Goal: Task Accomplishment & Management: Manage account settings

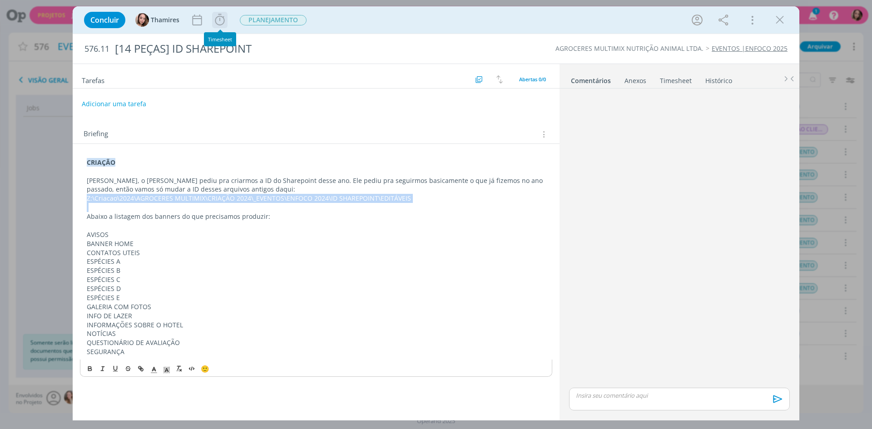
click at [222, 21] on icon "dialog" at bounding box center [220, 20] width 14 height 14
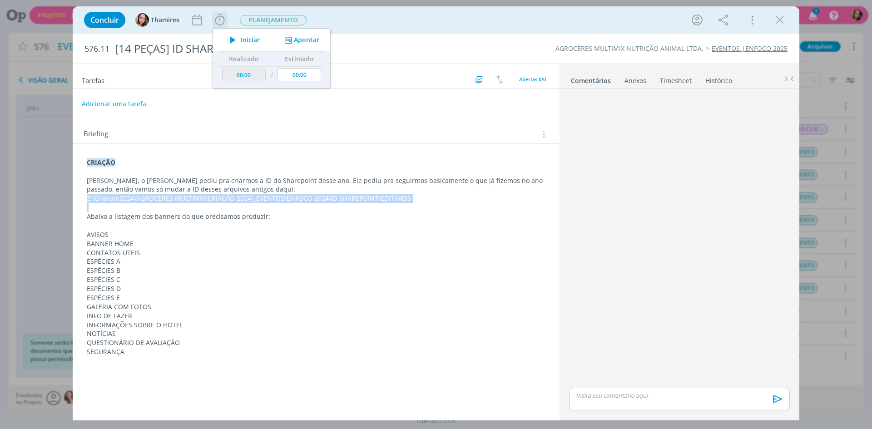
click at [254, 42] on span "Iniciar" at bounding box center [250, 40] width 19 height 6
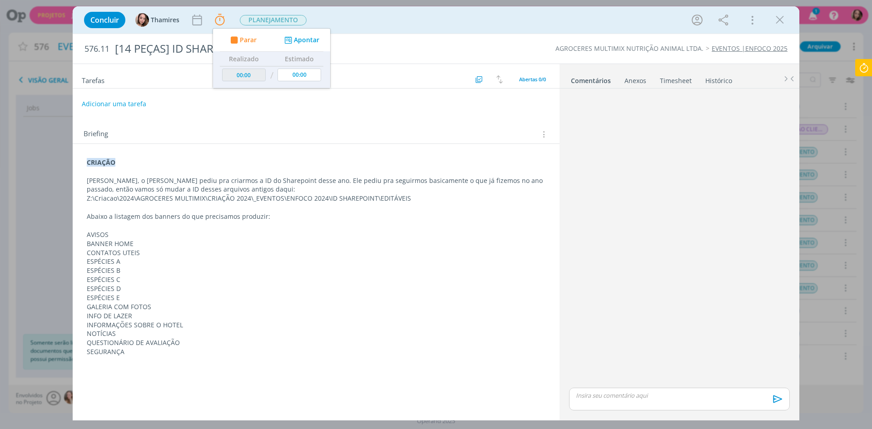
click at [287, 180] on p "Lele, o Alex pediu pra criarmos a ID do Sharepoint desse ano. Ele pediu pra seg…" at bounding box center [316, 185] width 459 height 18
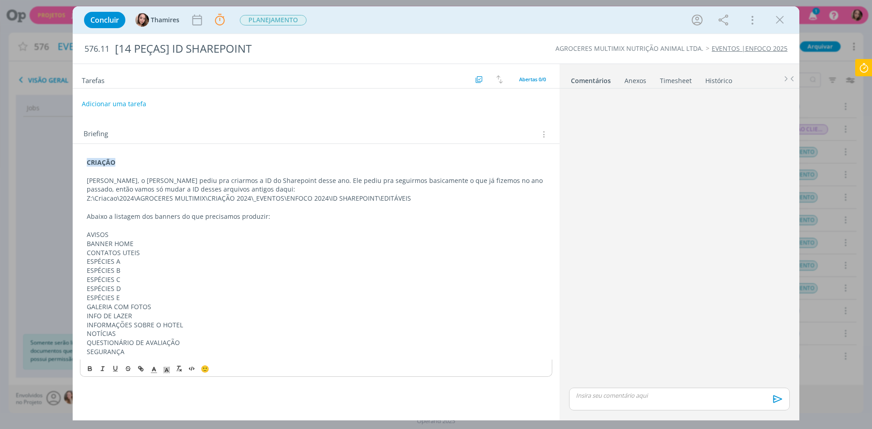
click at [868, 68] on icon at bounding box center [863, 68] width 16 height 18
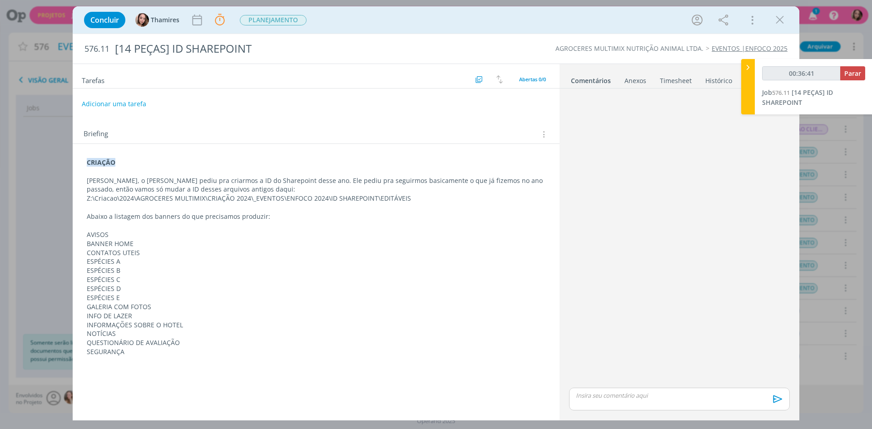
type input "00:36:42"
click at [863, 76] on button "Parar" at bounding box center [852, 73] width 25 height 14
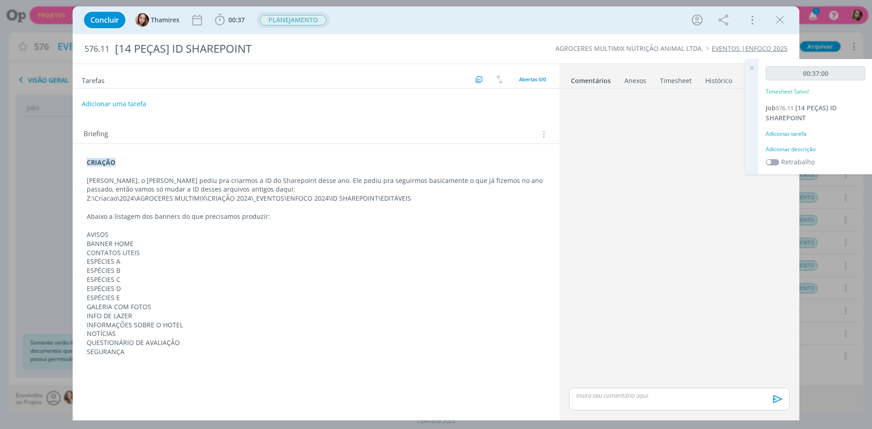
click at [276, 21] on span "PLANEJAMENTO" at bounding box center [293, 20] width 67 height 10
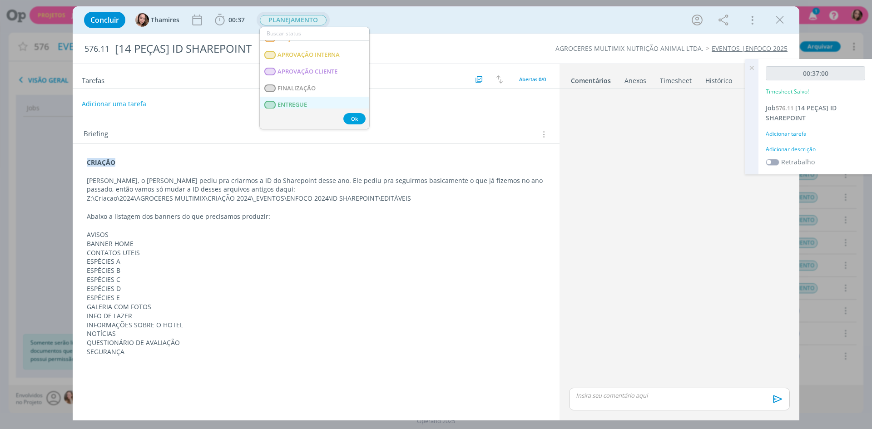
scroll to position [136, 0]
click at [322, 57] on CLIENTE "APROVAÇÃO CLIENTE" at bounding box center [314, 62] width 109 height 17
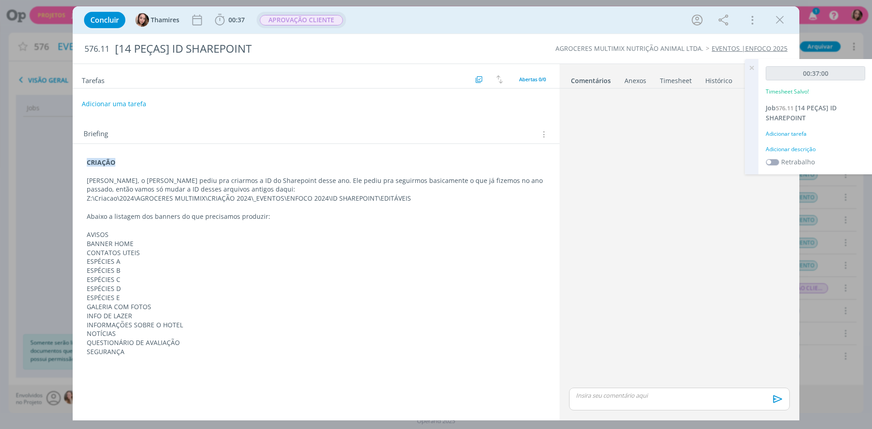
click at [751, 67] on icon at bounding box center [751, 68] width 16 height 18
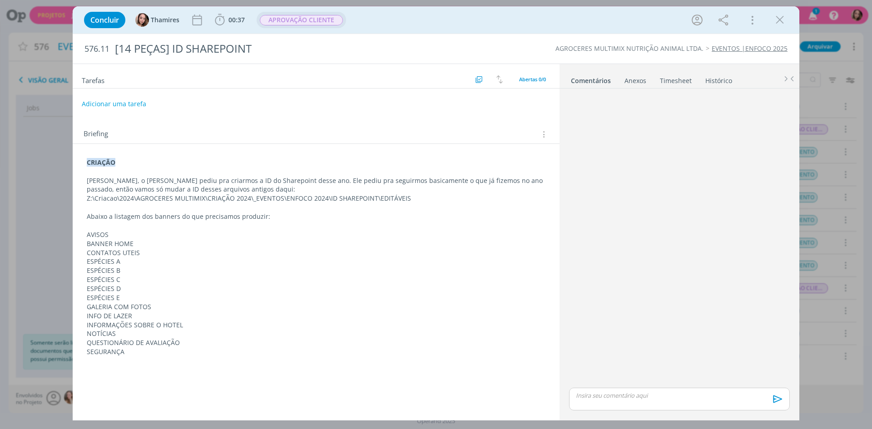
click at [728, 230] on div "dialog" at bounding box center [679, 239] width 228 height 294
click at [664, 404] on div "dialog" at bounding box center [679, 399] width 221 height 23
click at [779, 402] on icon "dialog" at bounding box center [776, 402] width 9 height 8
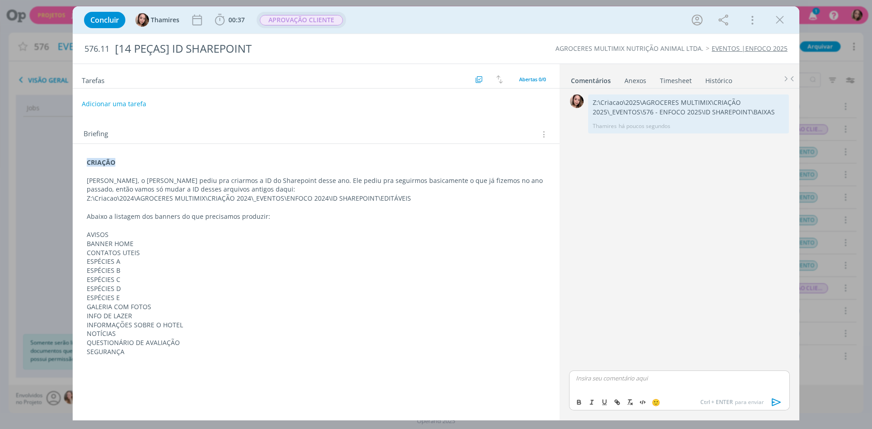
click at [295, 19] on span "APROVAÇÃO CLIENTE" at bounding box center [301, 20] width 83 height 10
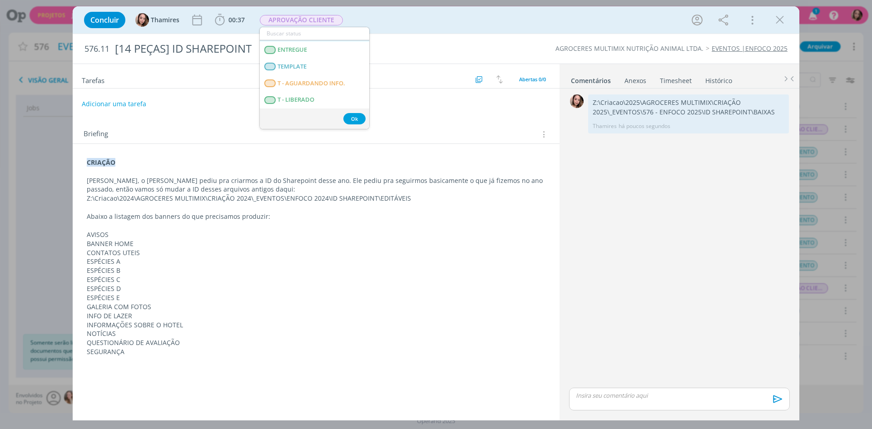
scroll to position [215, 0]
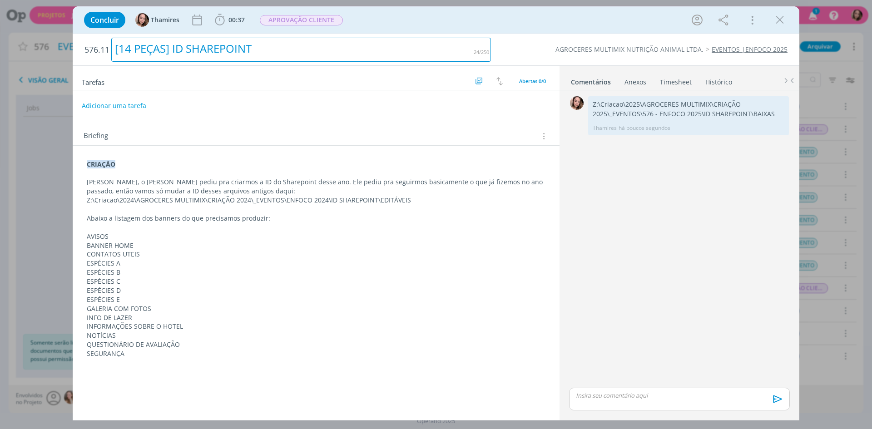
click at [403, 39] on div "[14 PEÇAS] ID SHAREPOINT" at bounding box center [301, 50] width 380 height 24
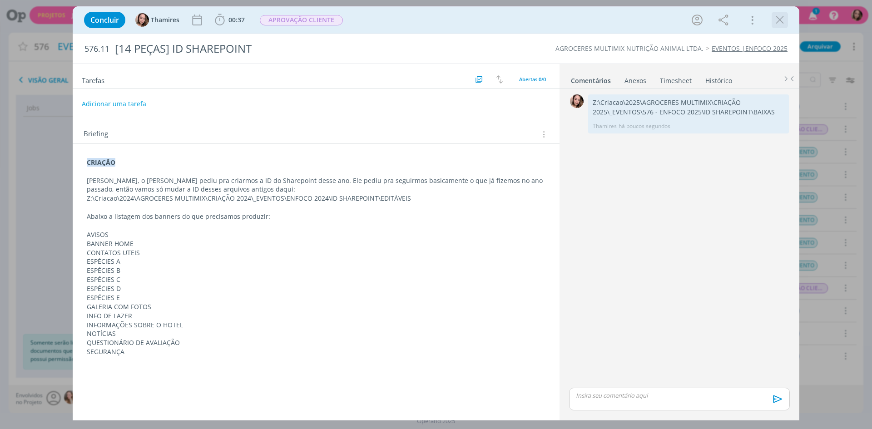
click at [783, 20] on icon "dialog" at bounding box center [780, 20] width 14 height 14
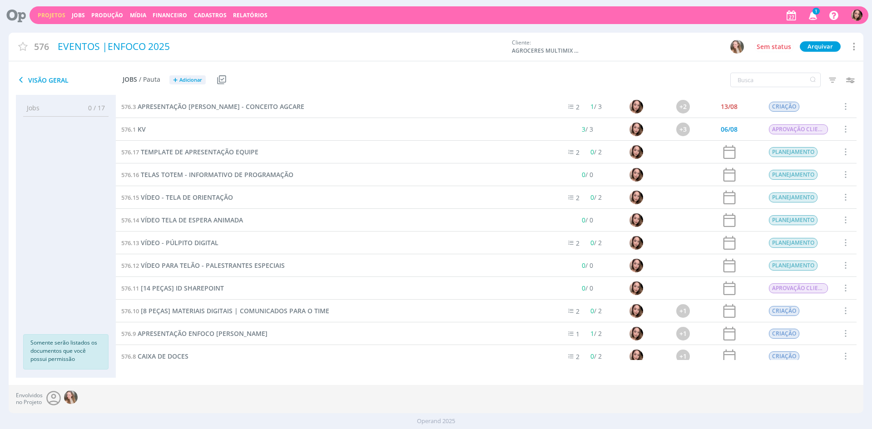
click at [148, 131] on div "576.1 KV" at bounding box center [334, 129] width 436 height 22
click at [145, 131] on span "KV" at bounding box center [142, 129] width 8 height 9
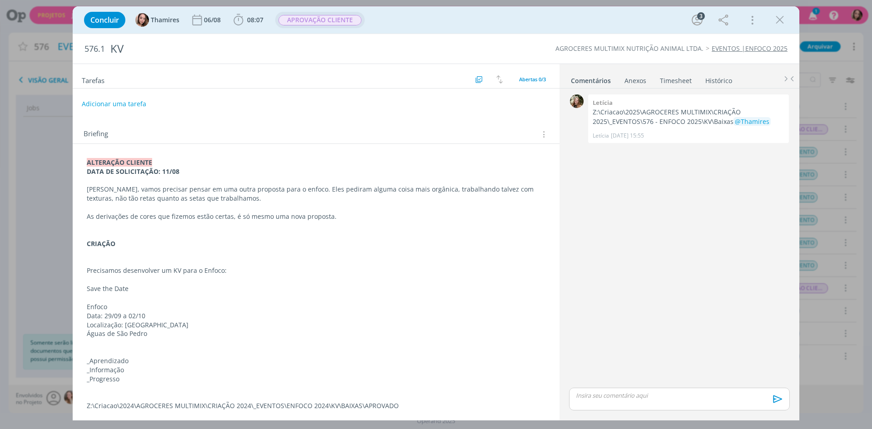
click at [287, 16] on span "APROVAÇÃO CLIENTE" at bounding box center [319, 20] width 83 height 10
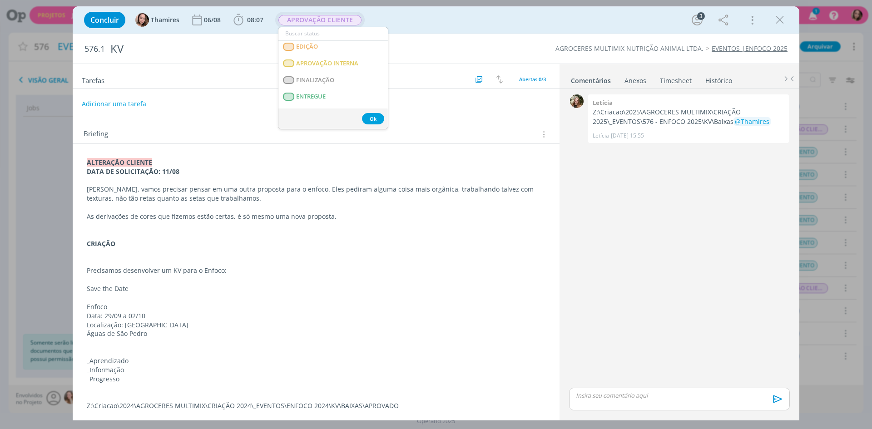
scroll to position [182, 0]
click at [320, 51] on span "ENTREGUE" at bounding box center [311, 49] width 30 height 7
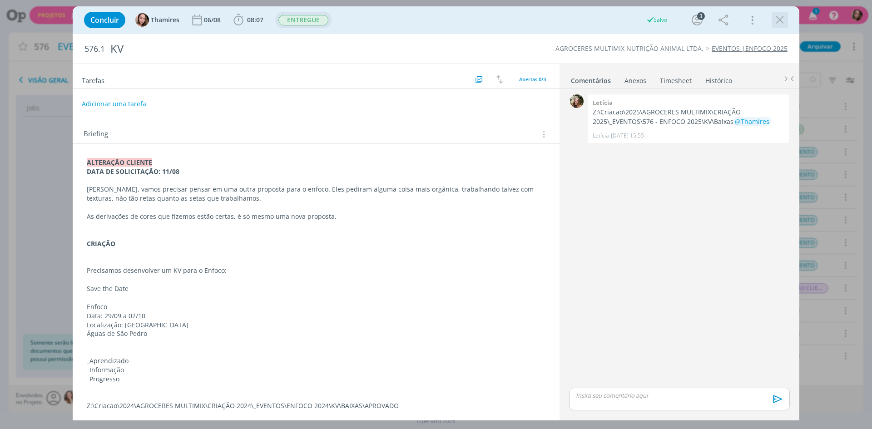
click at [775, 17] on icon "dialog" at bounding box center [780, 20] width 14 height 14
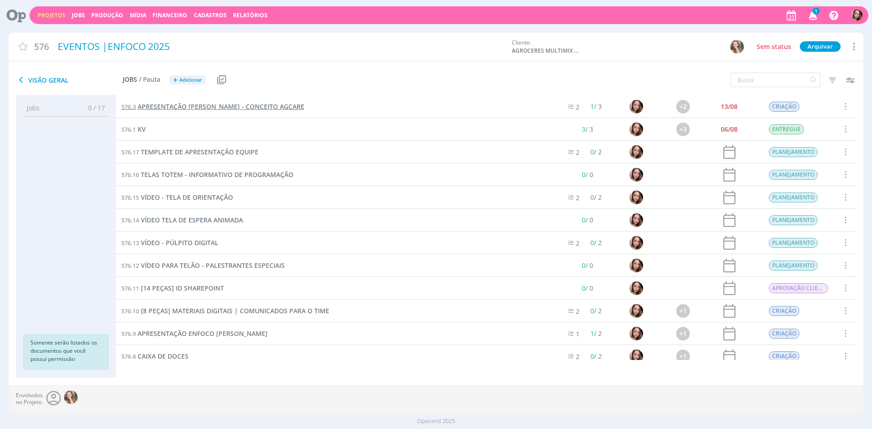
click at [227, 107] on span "APRESENTAÇÃO [PERSON_NAME] - CONCEITO AGCARE" at bounding box center [221, 106] width 167 height 9
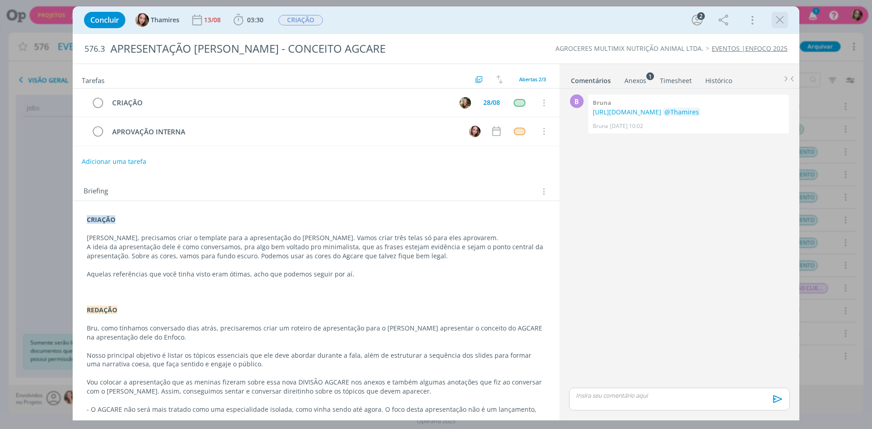
click at [773, 21] on icon "dialog" at bounding box center [780, 20] width 14 height 14
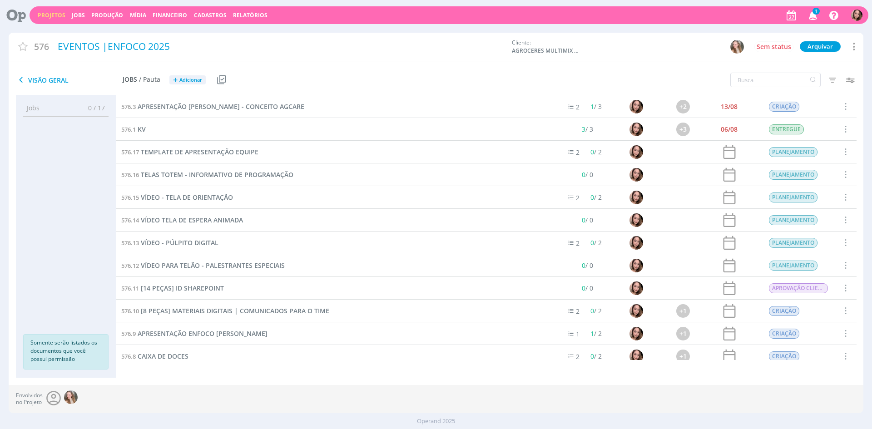
scroll to position [45, 0]
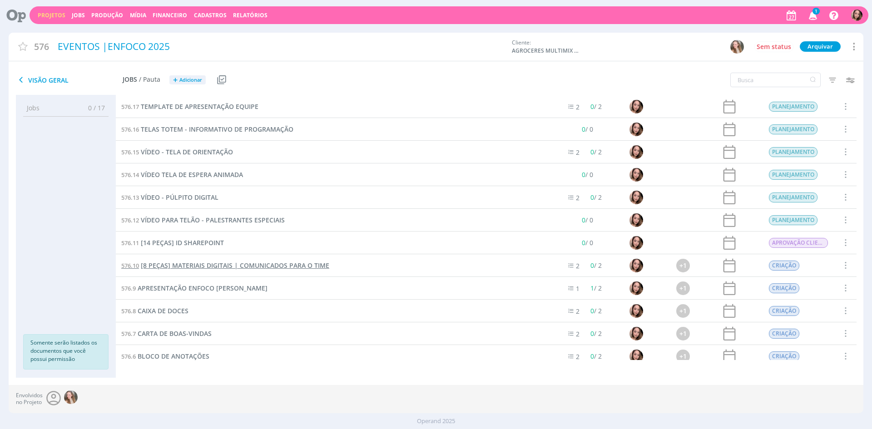
click at [208, 266] on span "[8 PEÇAS] MATERIAIS DIGITAIS | COMUNICADOS PARA O TIME" at bounding box center [235, 265] width 188 height 9
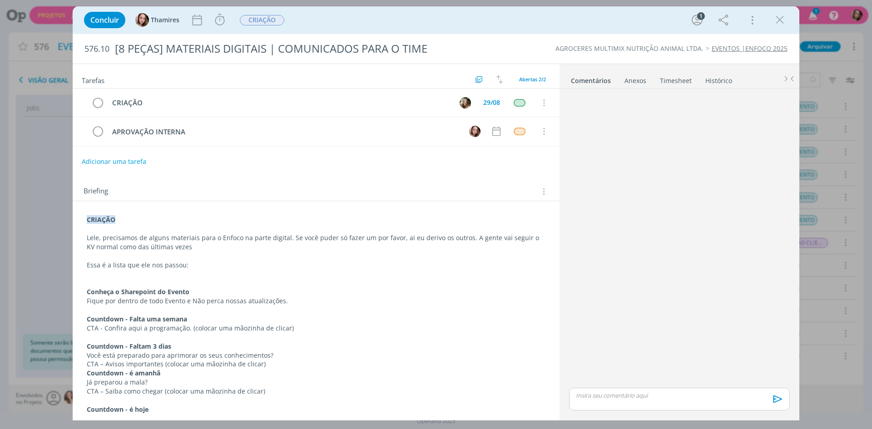
click at [275, 242] on p "Lele, precisamos de alguns materiais para o Enfoco na parte digital. Se você pu…" at bounding box center [316, 242] width 459 height 18
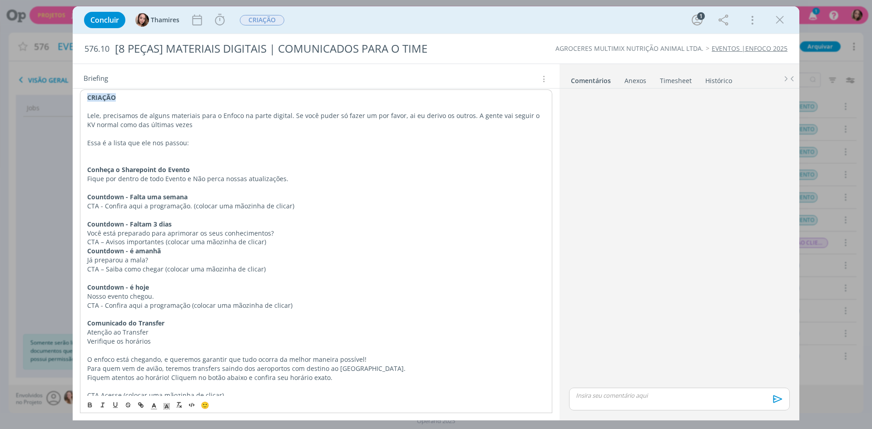
scroll to position [136, 0]
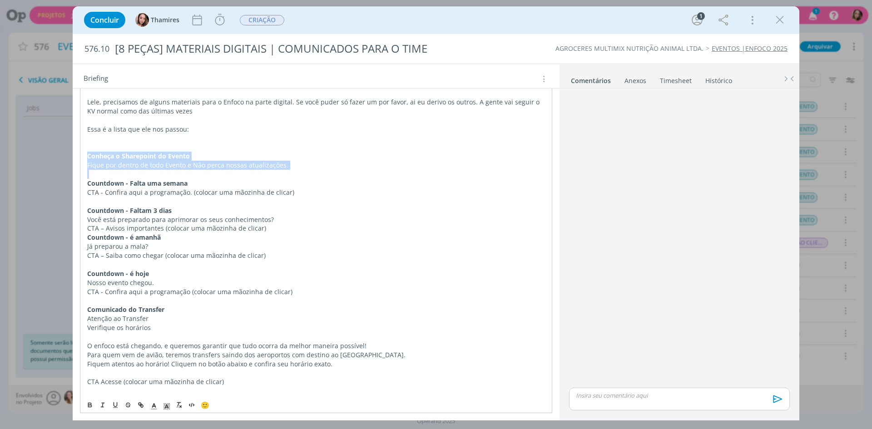
drag, startPoint x: 88, startPoint y: 158, endPoint x: 212, endPoint y: 174, distance: 125.9
click at [212, 174] on div "CRIAÇÃO Lele, precisamos de alguns materiais para o Enfoco na parte digital. Se…" at bounding box center [316, 309] width 472 height 467
click at [212, 174] on p "dialog" at bounding box center [316, 174] width 458 height 9
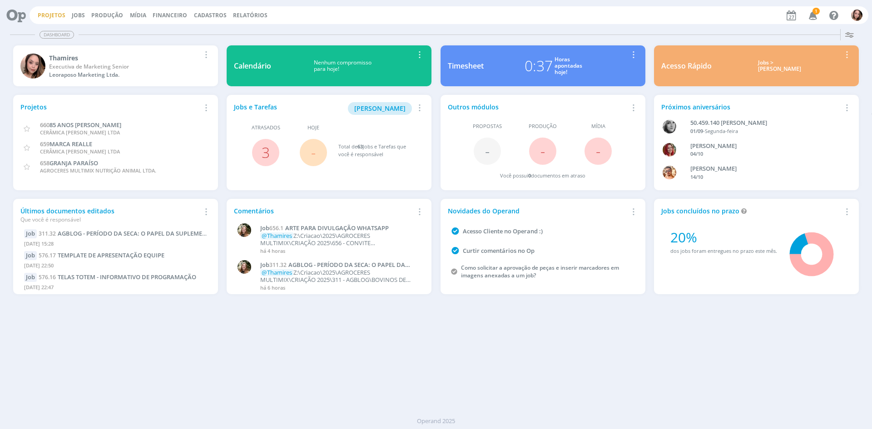
click at [55, 14] on link "Projetos" at bounding box center [52, 15] width 28 height 8
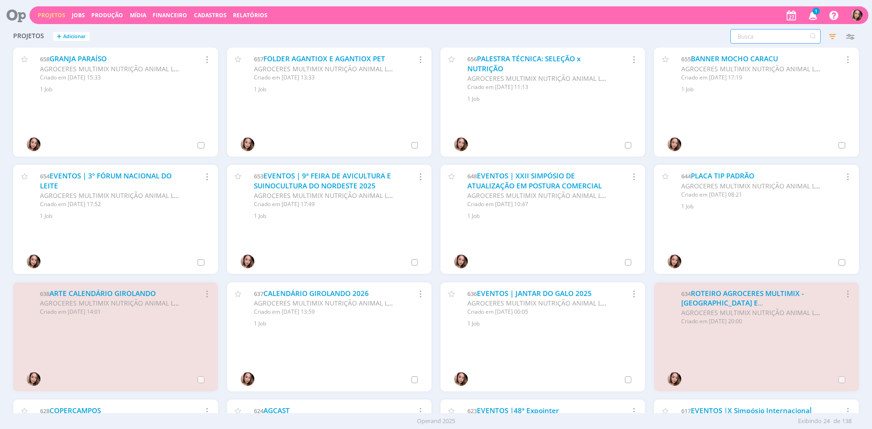
click at [750, 39] on input "text" at bounding box center [775, 36] width 90 height 15
type input "ENFOCO"
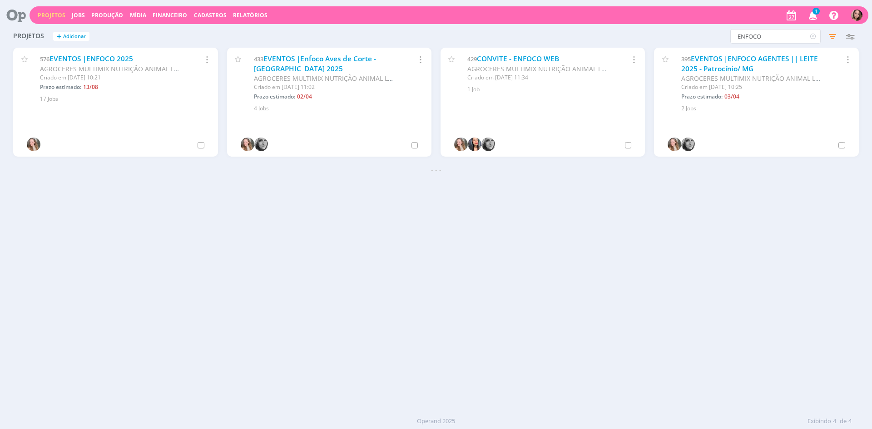
click at [80, 59] on link "EVENTOS |ENFOCO 2025" at bounding box center [91, 59] width 84 height 10
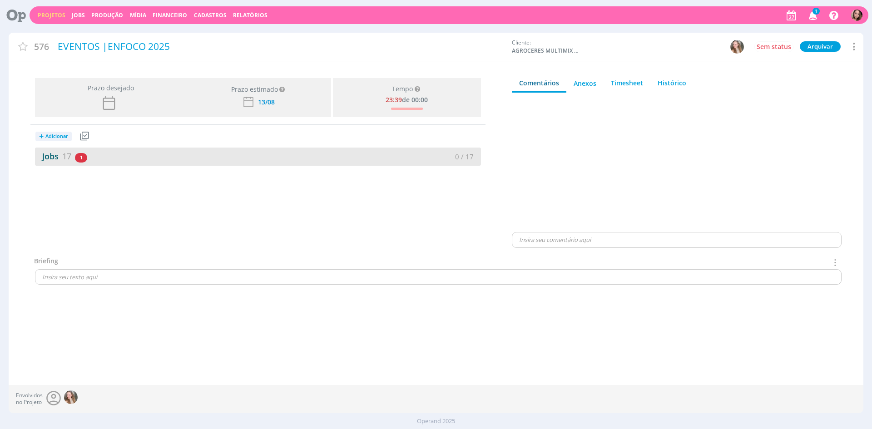
click at [54, 158] on link "Jobs 17" at bounding box center [53, 156] width 36 height 11
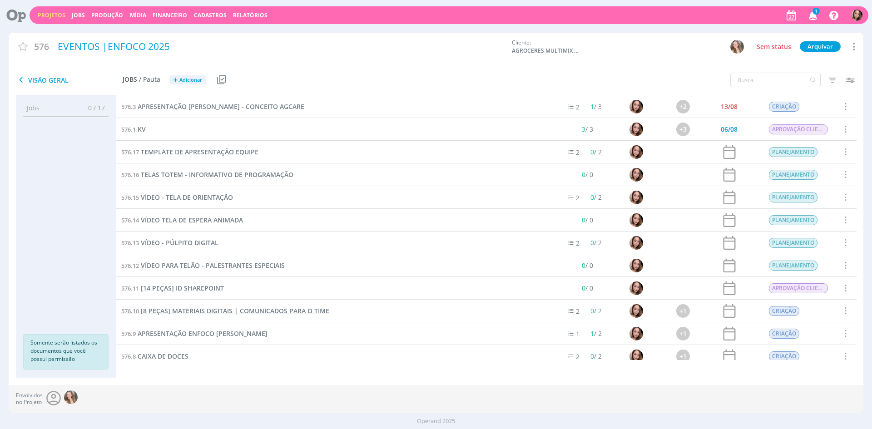
click at [192, 307] on span "[8 PEÇAS] MATERIAIS DIGITAIS | COMUNICADOS PARA O TIME" at bounding box center [235, 310] width 188 height 9
